Goal: Task Accomplishment & Management: Manage account settings

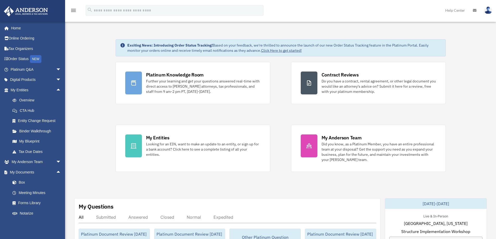
click at [490, 8] on img at bounding box center [488, 11] width 8 height 8
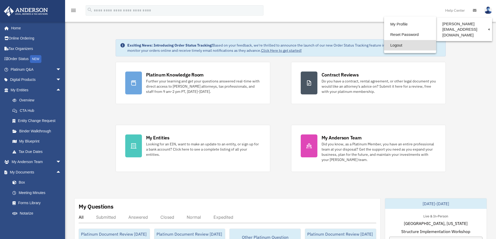
click at [384, 45] on link "Logout" at bounding box center [410, 45] width 52 height 11
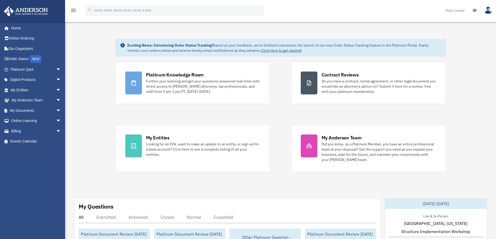
click at [487, 12] on img at bounding box center [488, 11] width 8 height 8
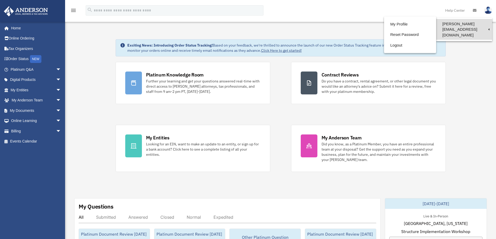
click at [480, 26] on link "[PERSON_NAME][EMAIL_ADDRESS][DOMAIN_NAME]" at bounding box center [464, 29] width 56 height 21
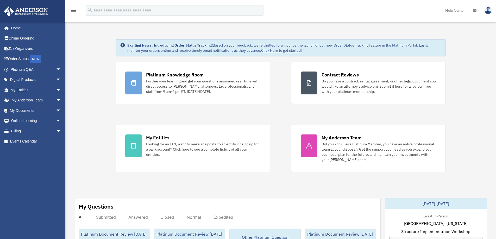
click at [491, 10] on img at bounding box center [488, 11] width 8 height 8
click at [489, 10] on img at bounding box center [488, 11] width 8 height 8
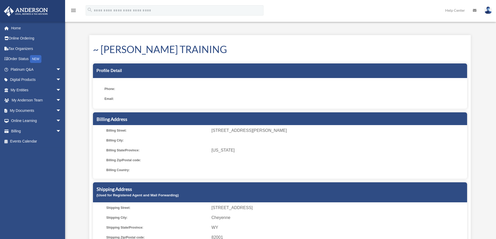
click at [486, 10] on img at bounding box center [488, 11] width 8 height 8
click at [22, 27] on link "Home" at bounding box center [36, 28] width 65 height 10
